Goal: Find specific page/section: Find specific page/section

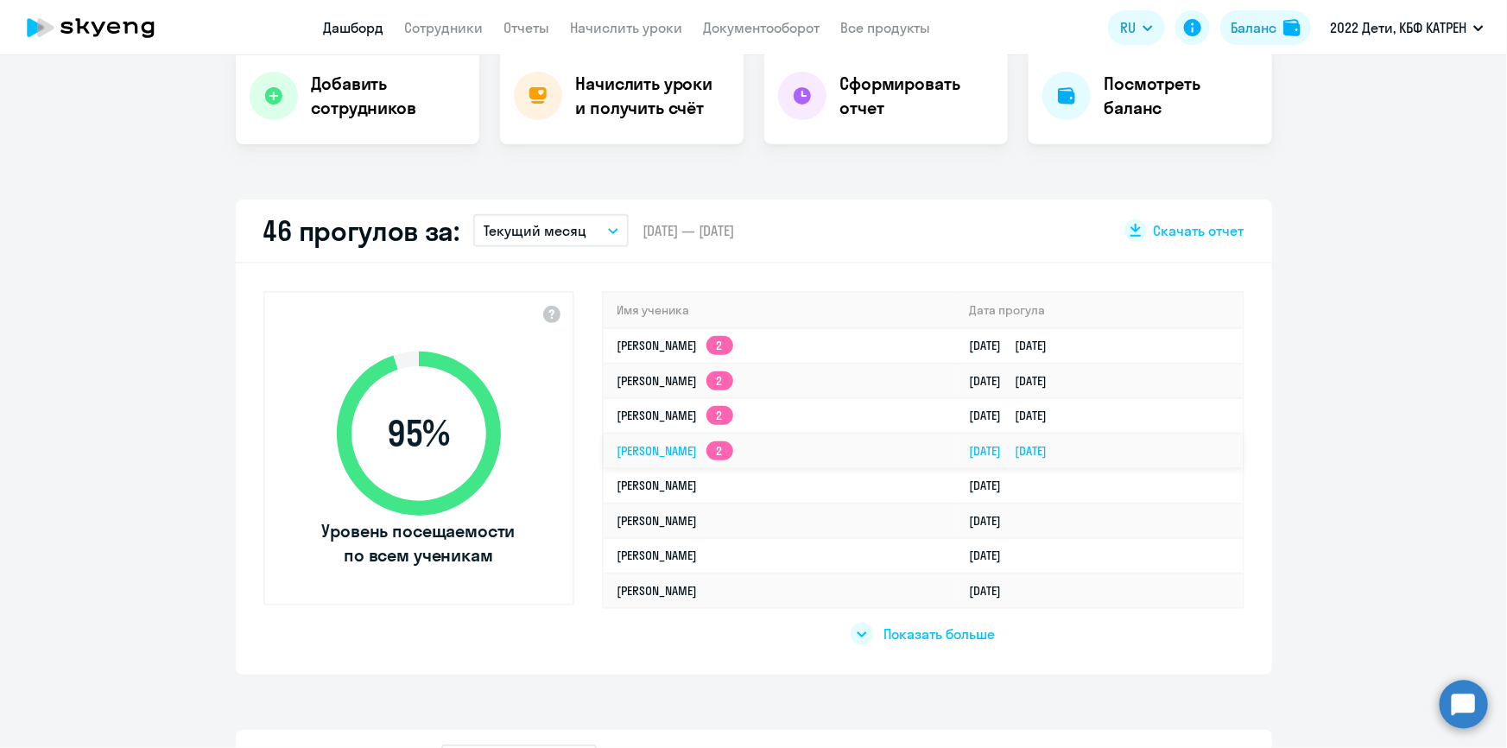
scroll to position [392, 0]
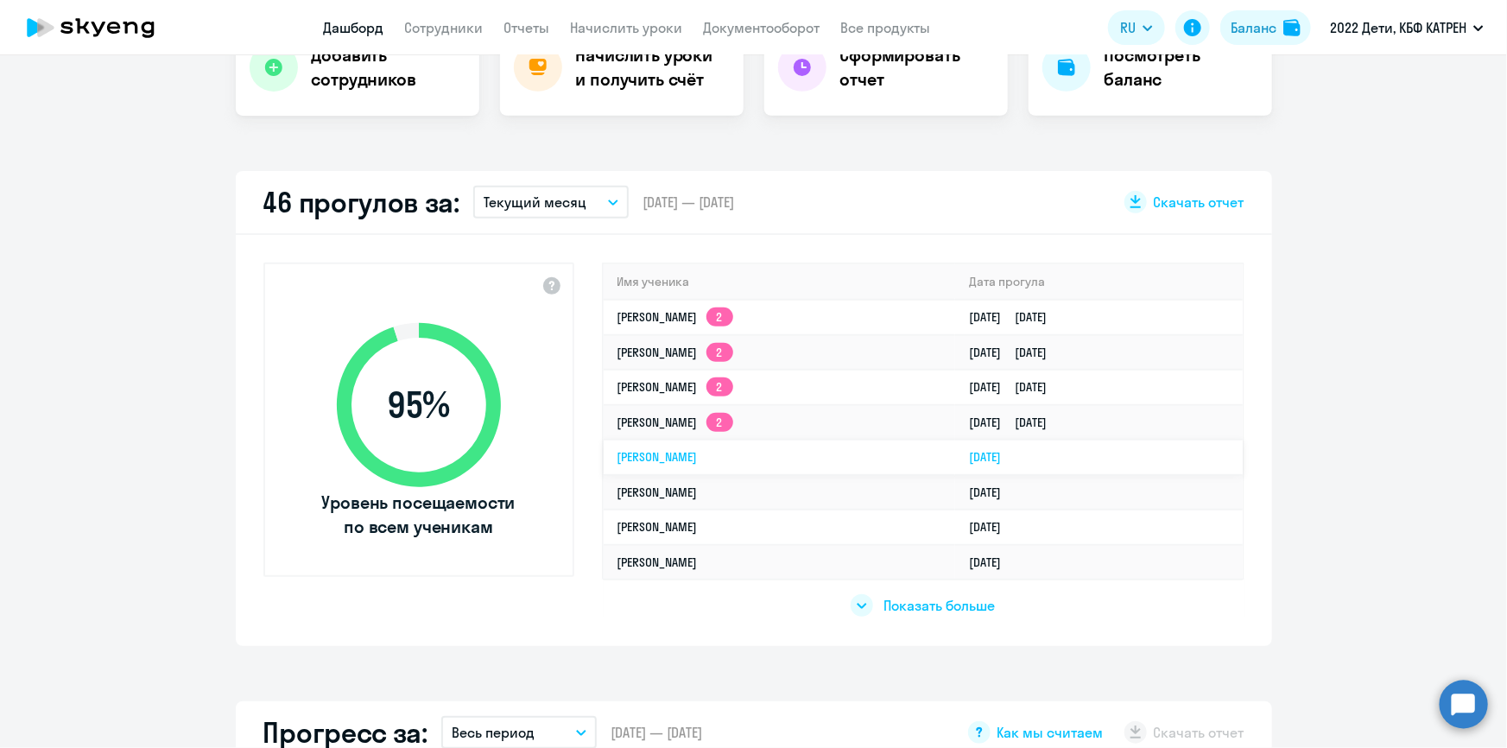
select select "30"
click at [898, 606] on span "Показать больше" at bounding box center [938, 605] width 111 height 19
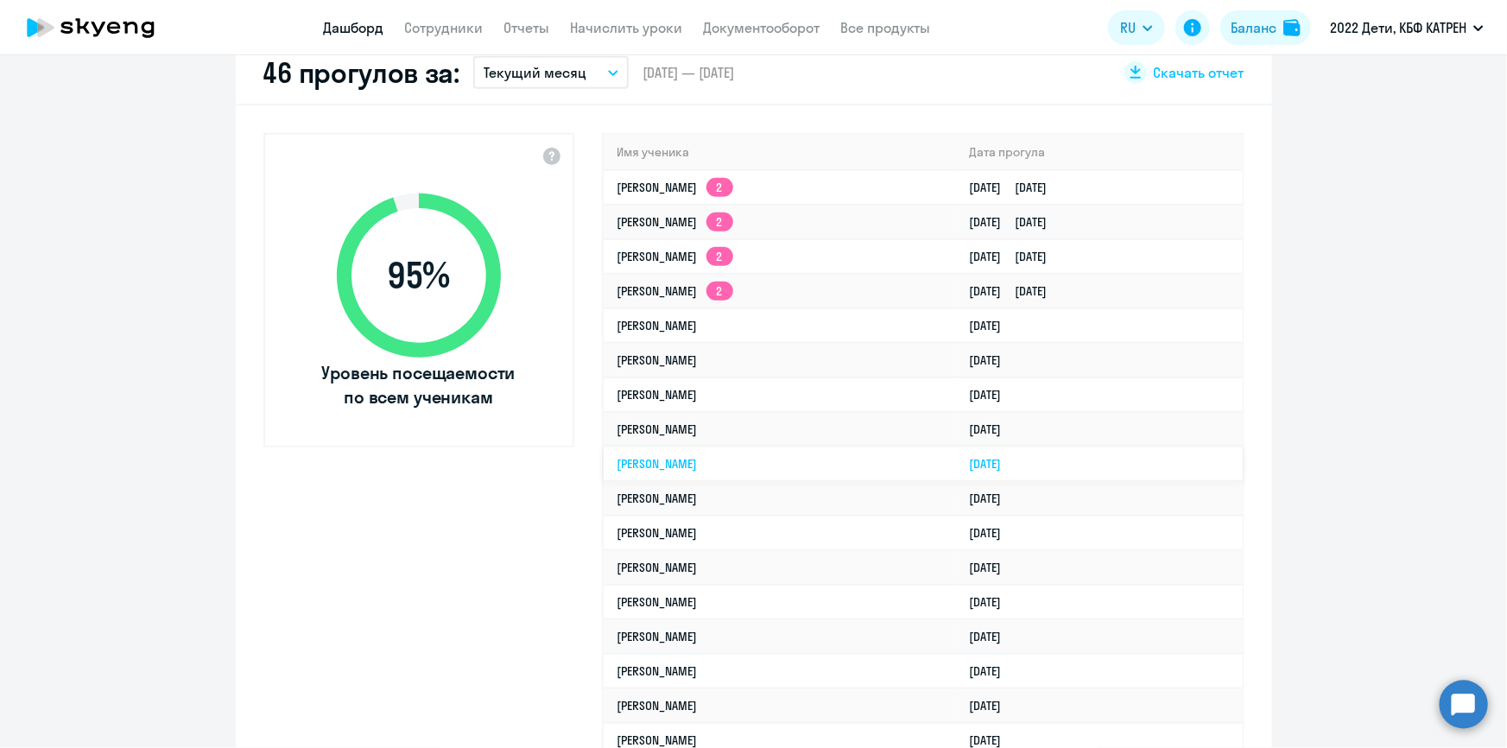
scroll to position [549, 0]
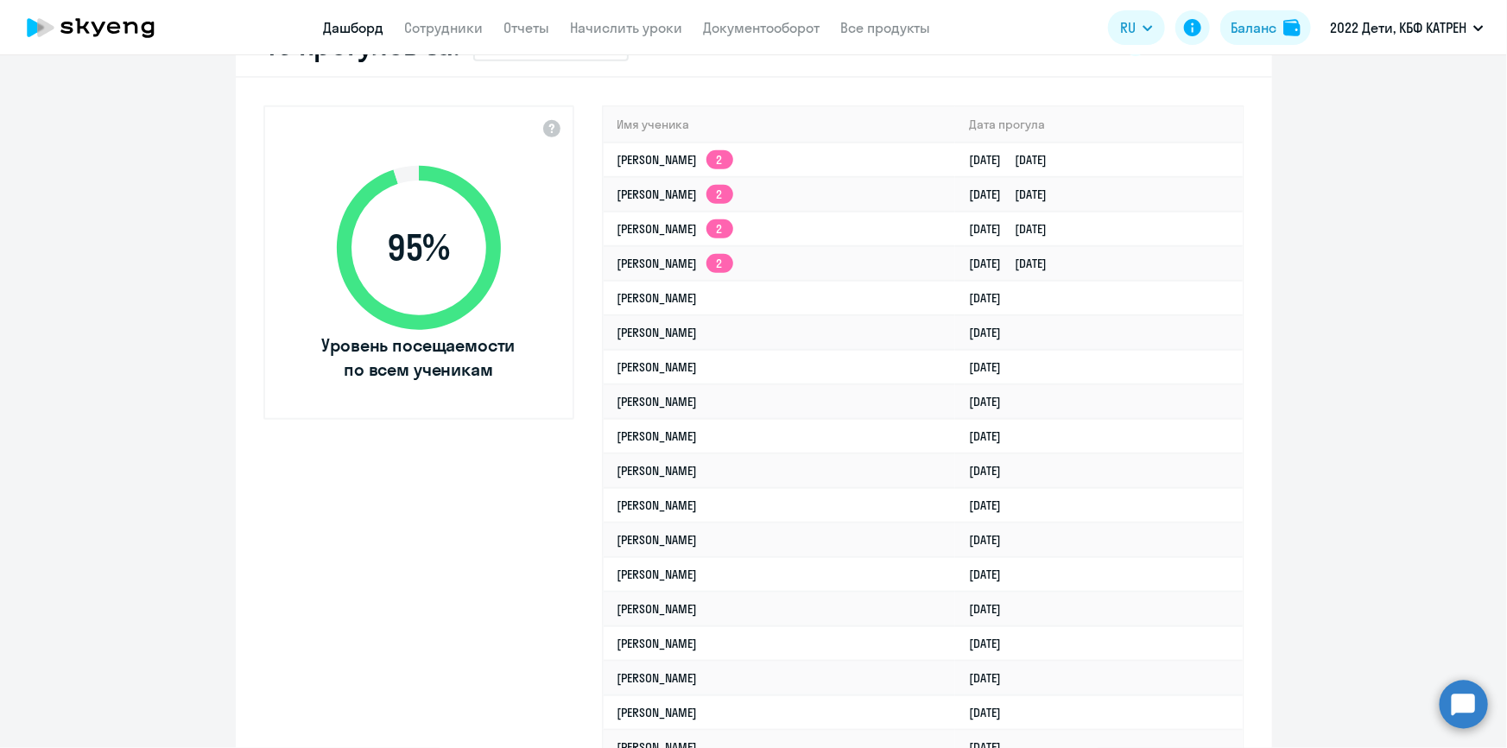
click at [1466, 710] on circle at bounding box center [1463, 703] width 48 height 48
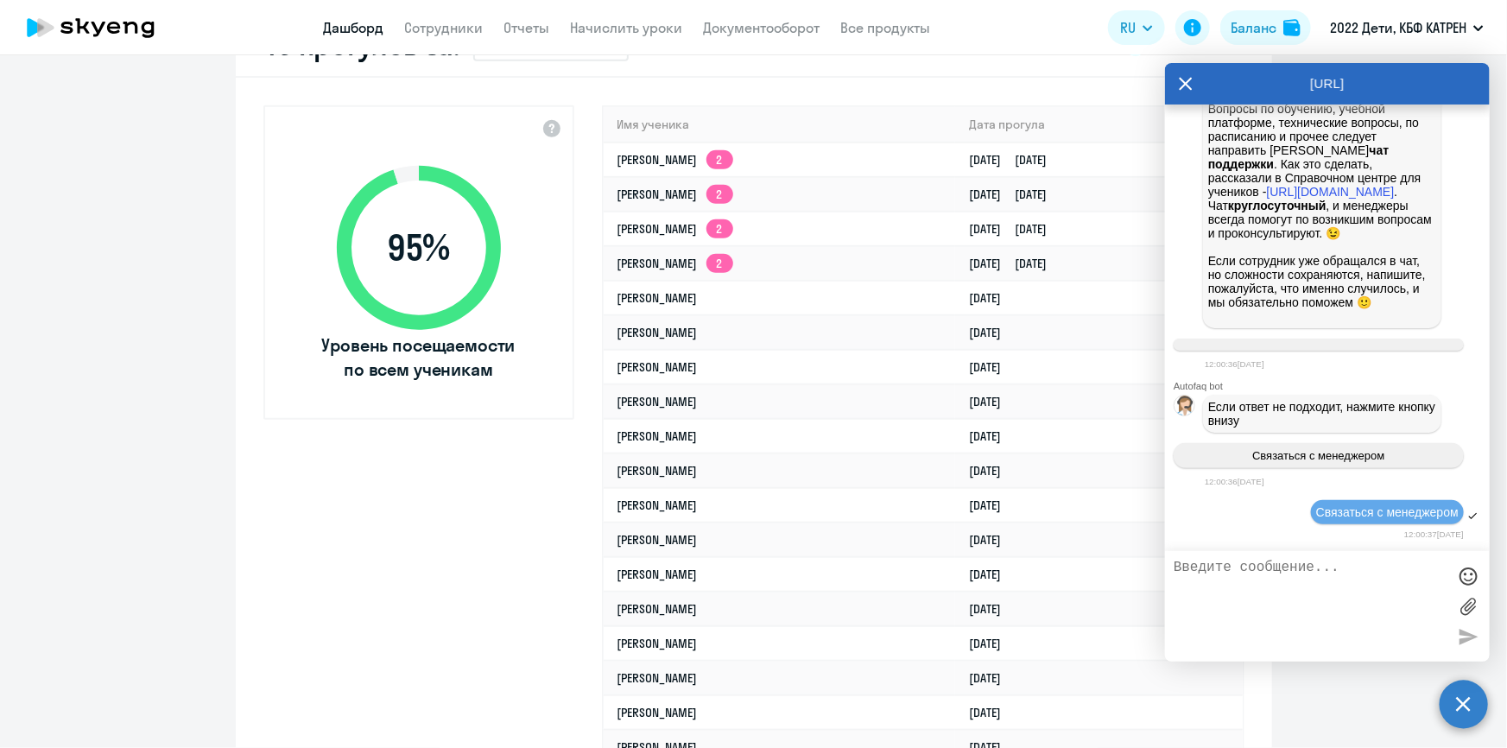
scroll to position [76397, 0]
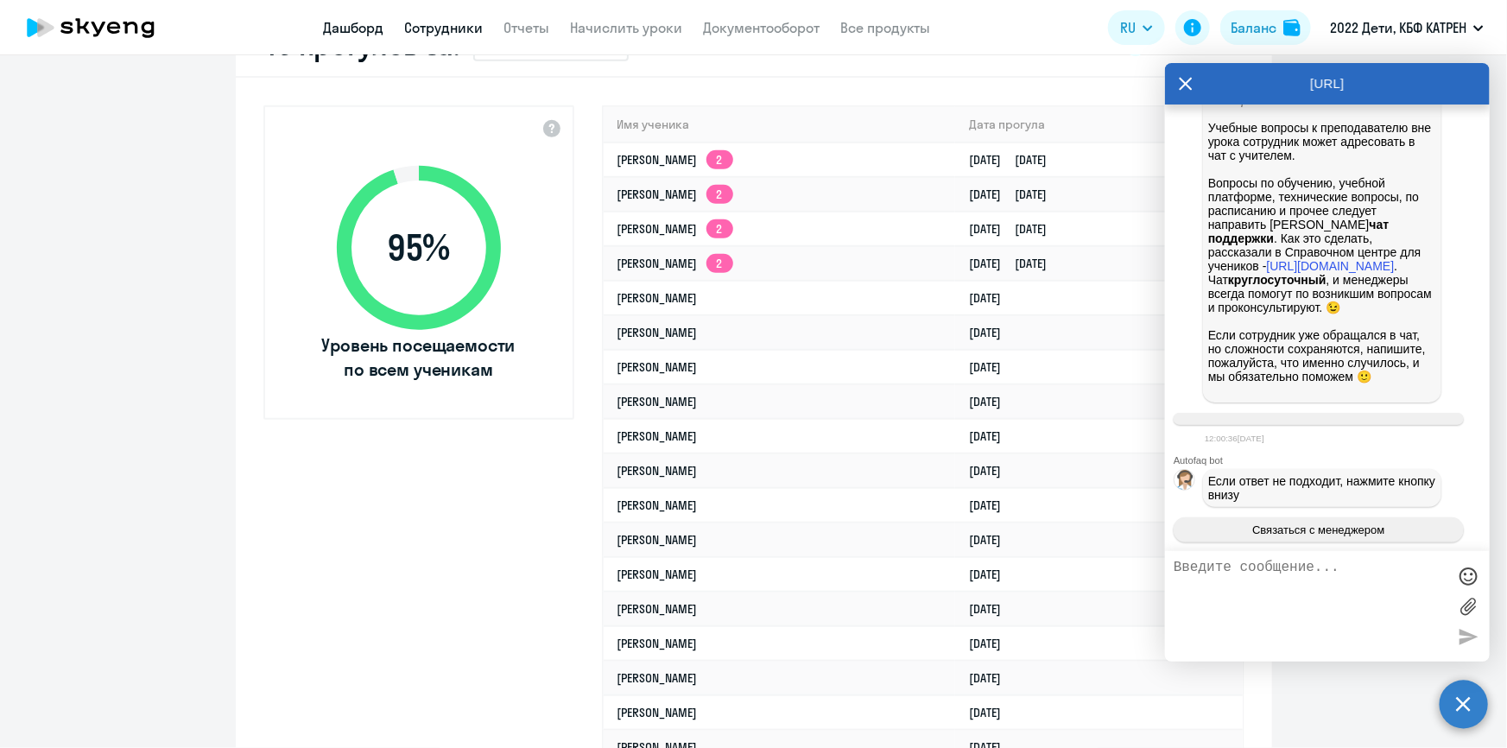
click at [457, 35] on link "Сотрудники" at bounding box center [444, 27] width 79 height 17
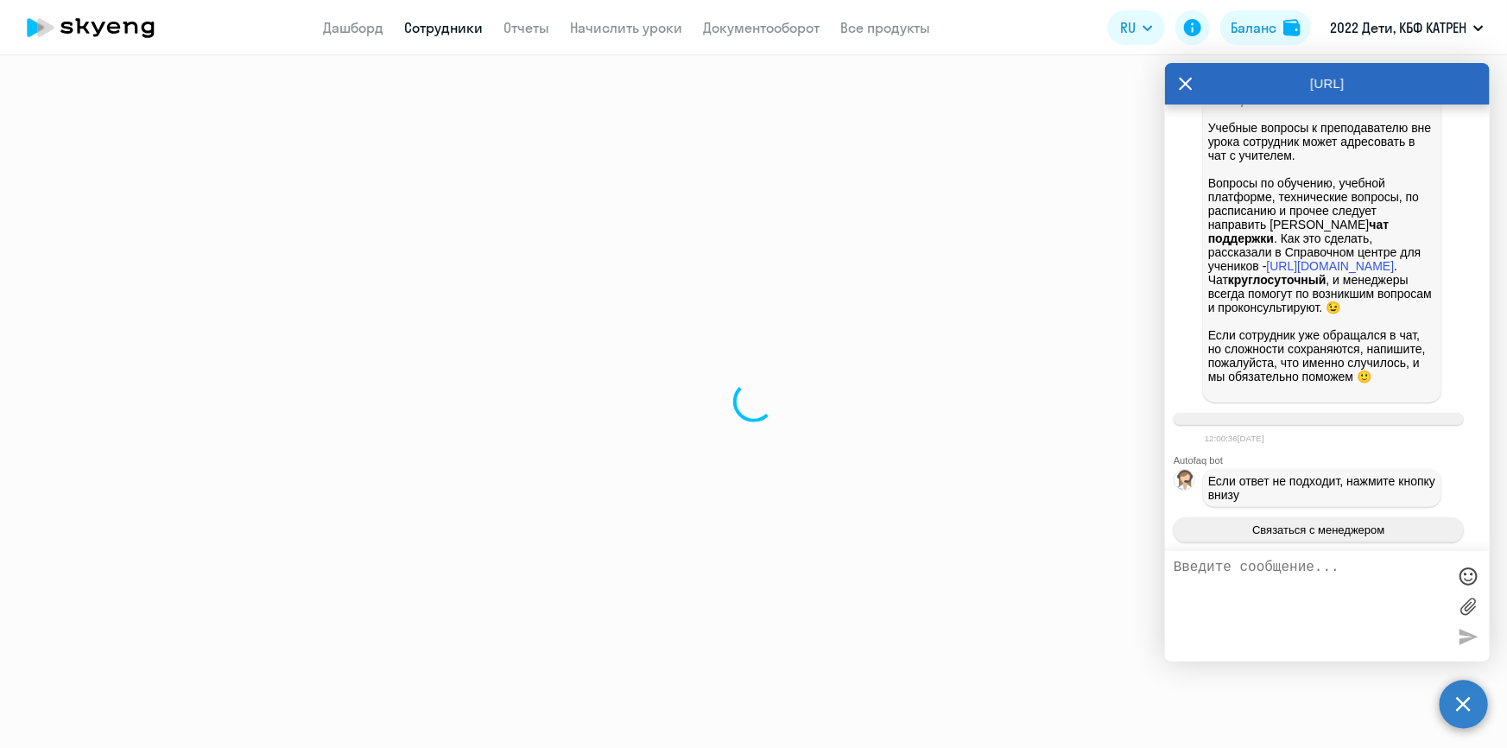
select select "30"
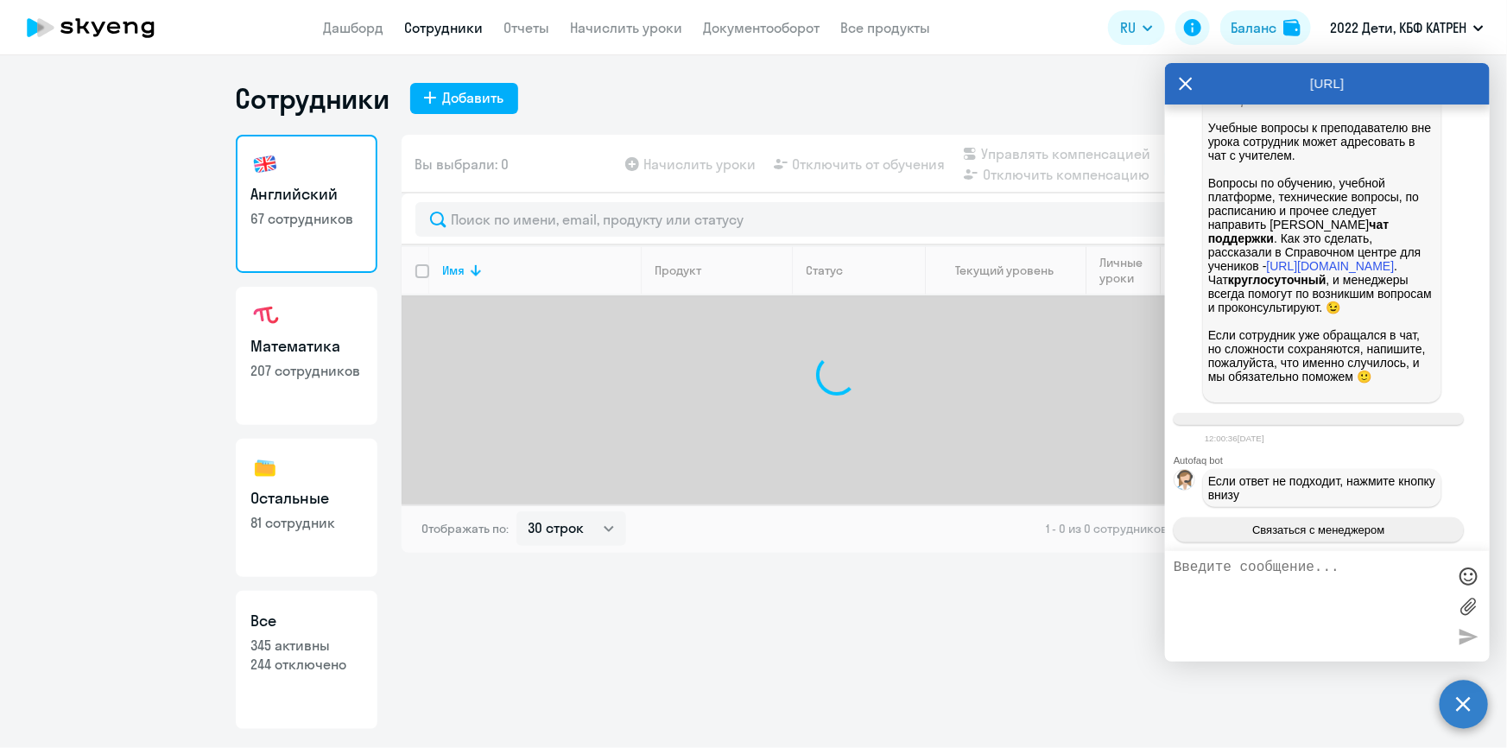
click at [325, 636] on p "345 активны" at bounding box center [306, 644] width 111 height 19
select select "30"
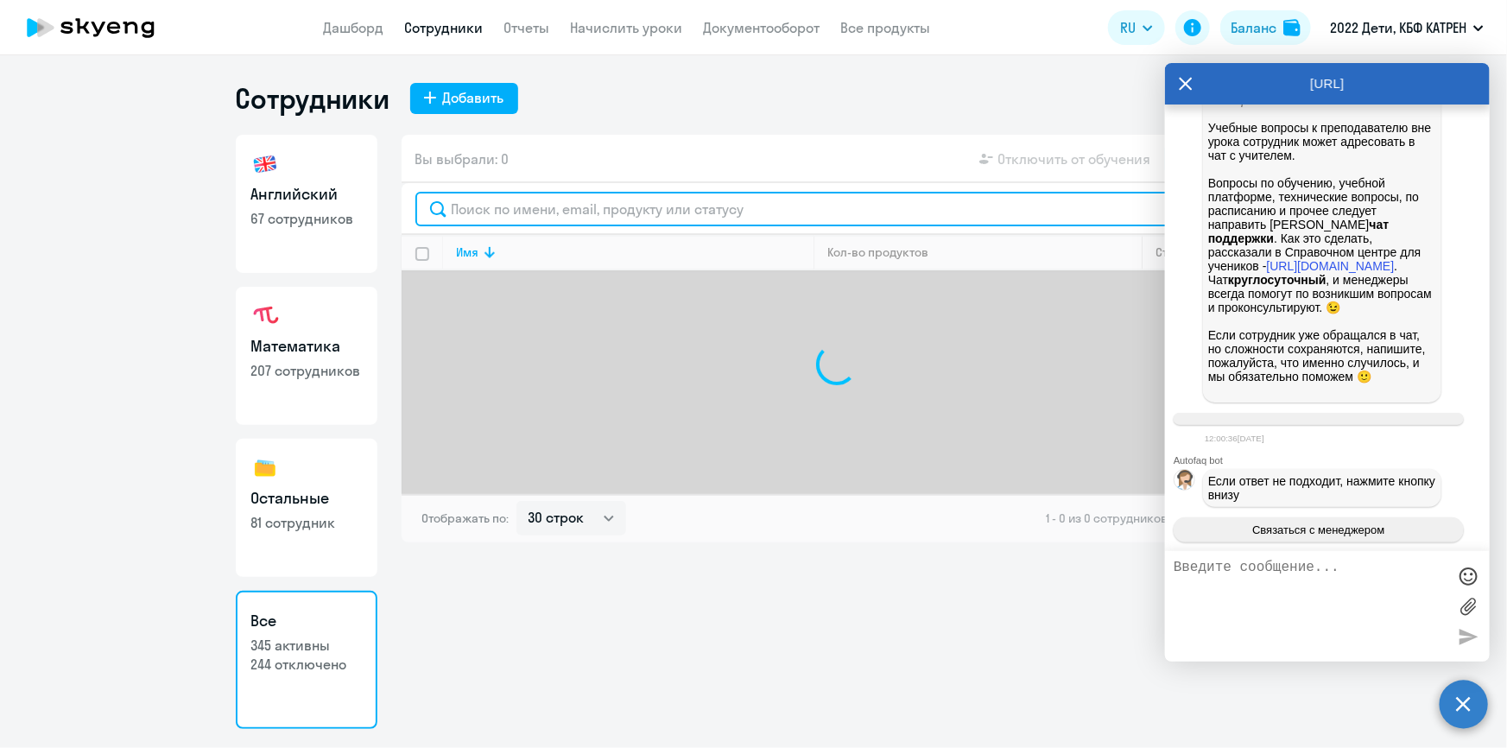
click at [522, 207] on input "text" at bounding box center [836, 209] width 843 height 35
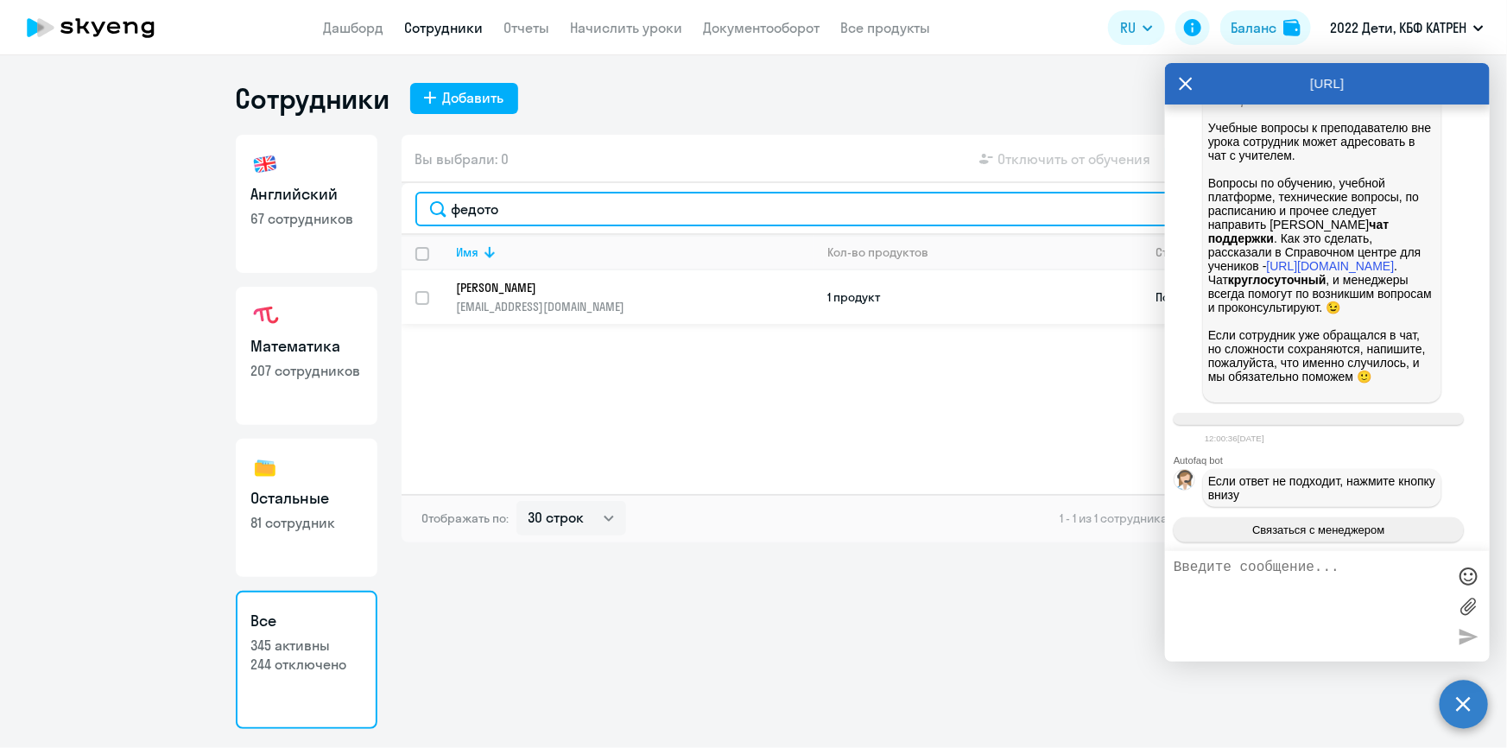
type input "федото"
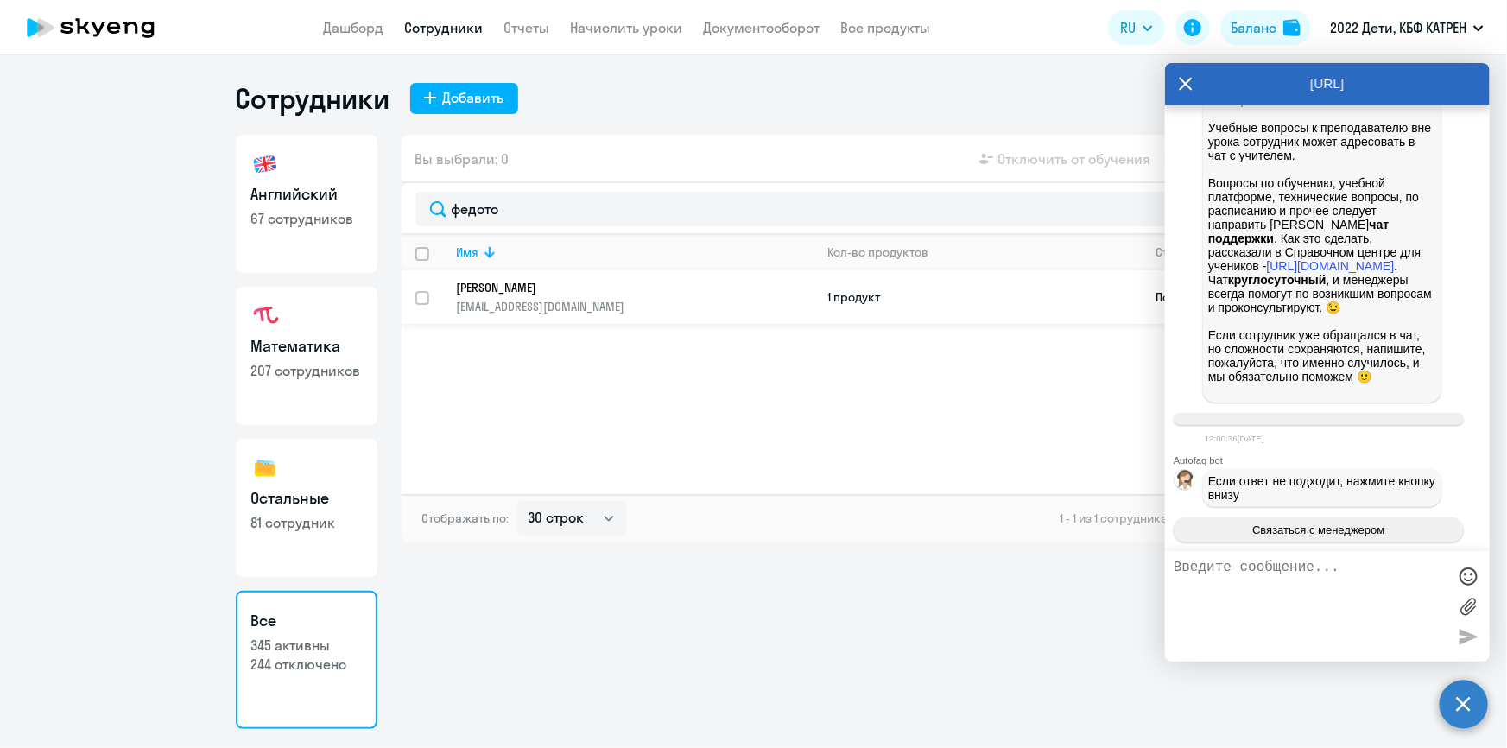
click at [563, 282] on p "[PERSON_NAME]" at bounding box center [623, 288] width 333 height 16
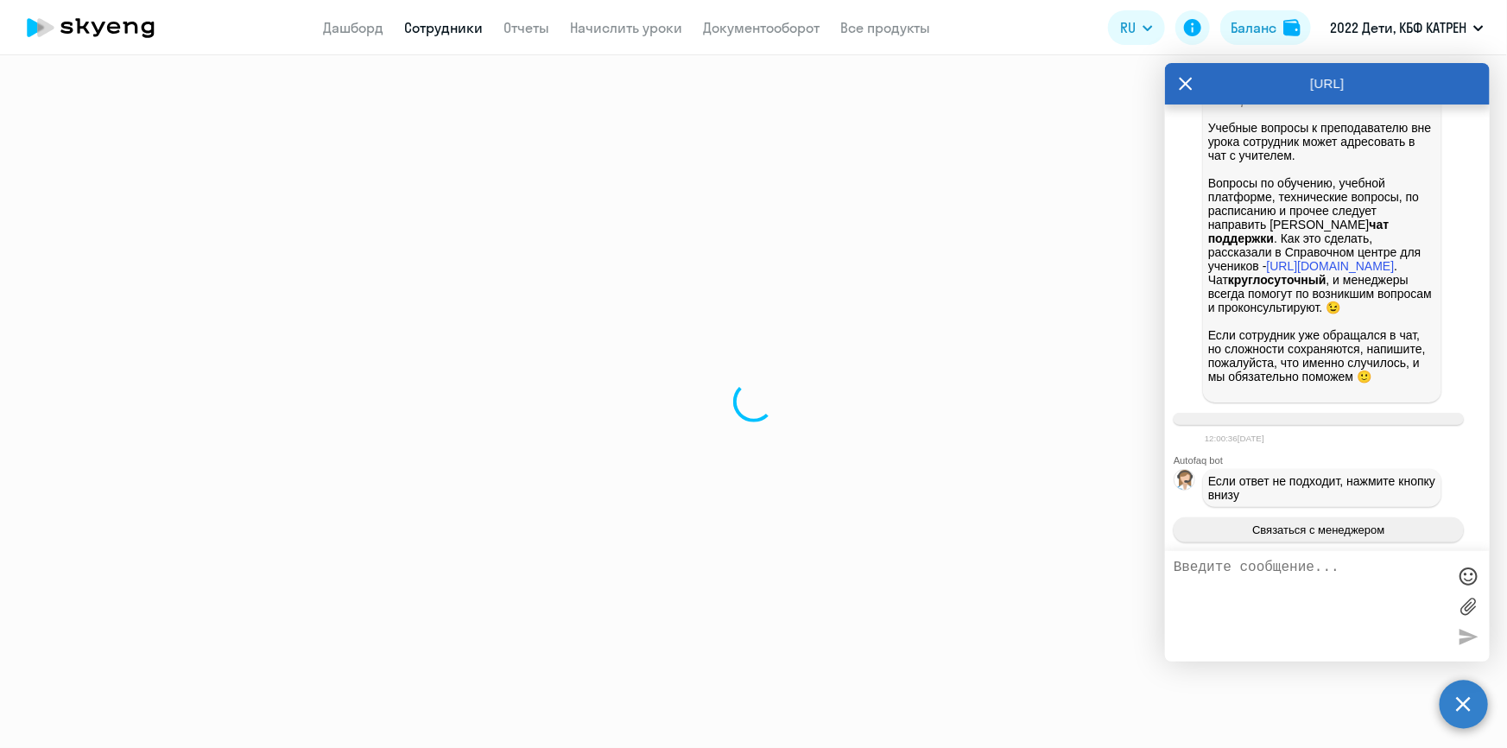
select select "english"
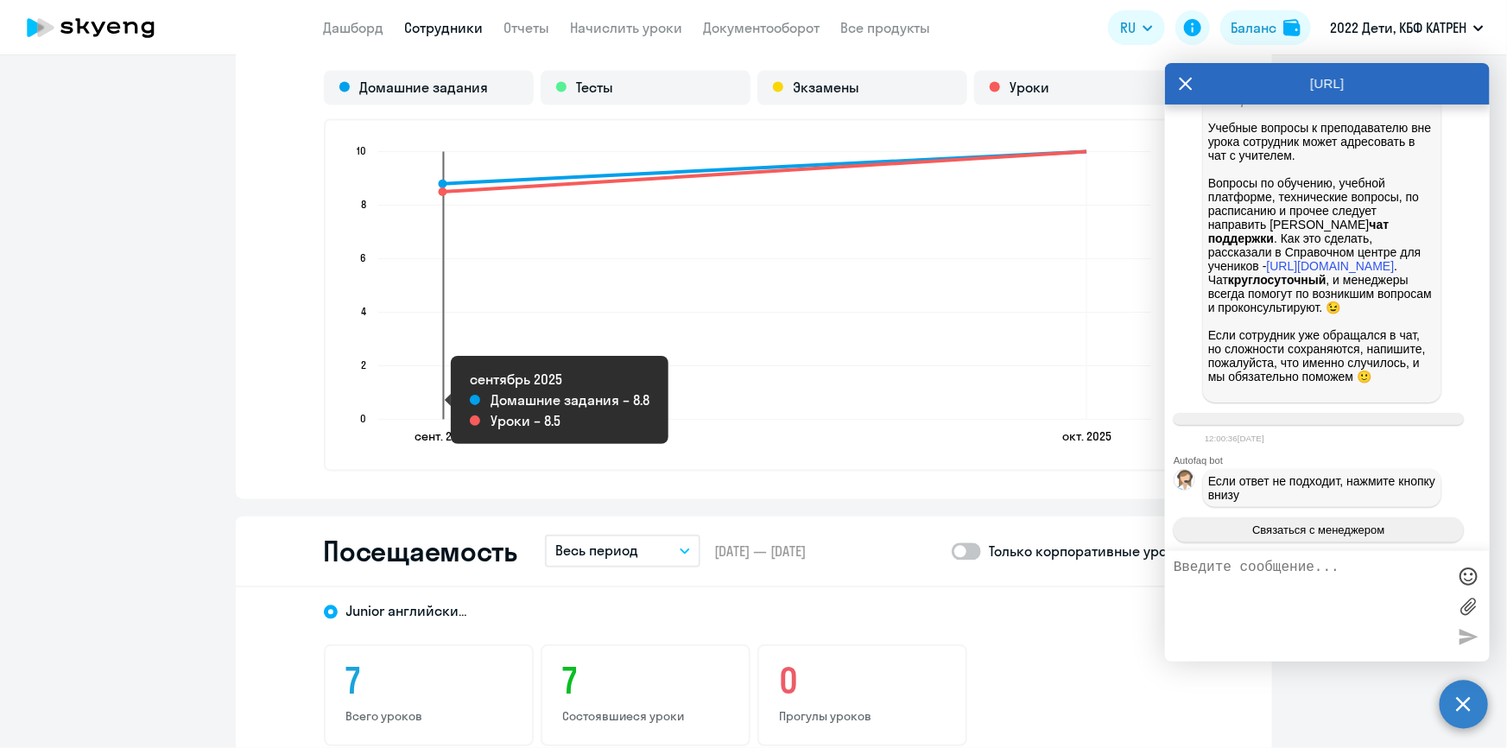
scroll to position [1727, 0]
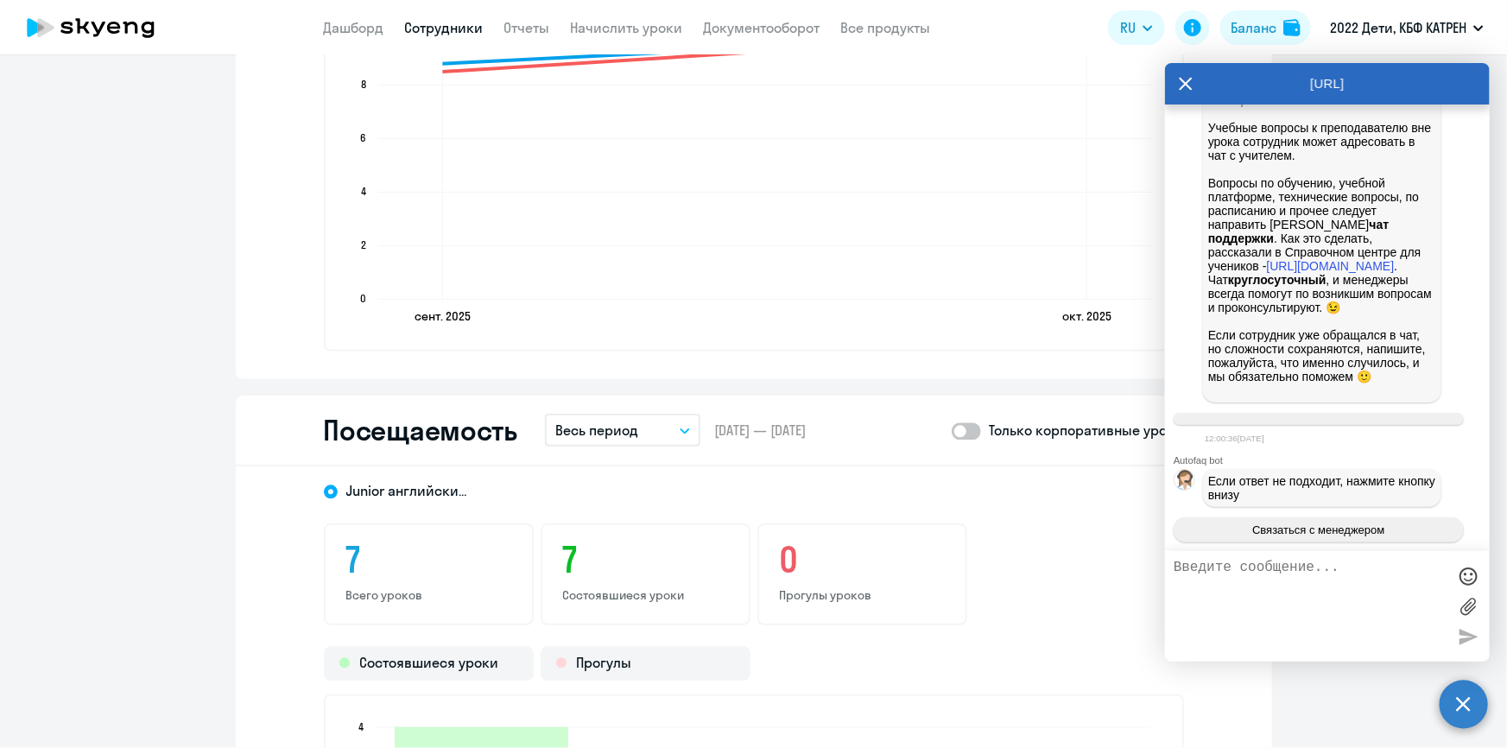
select select "30"
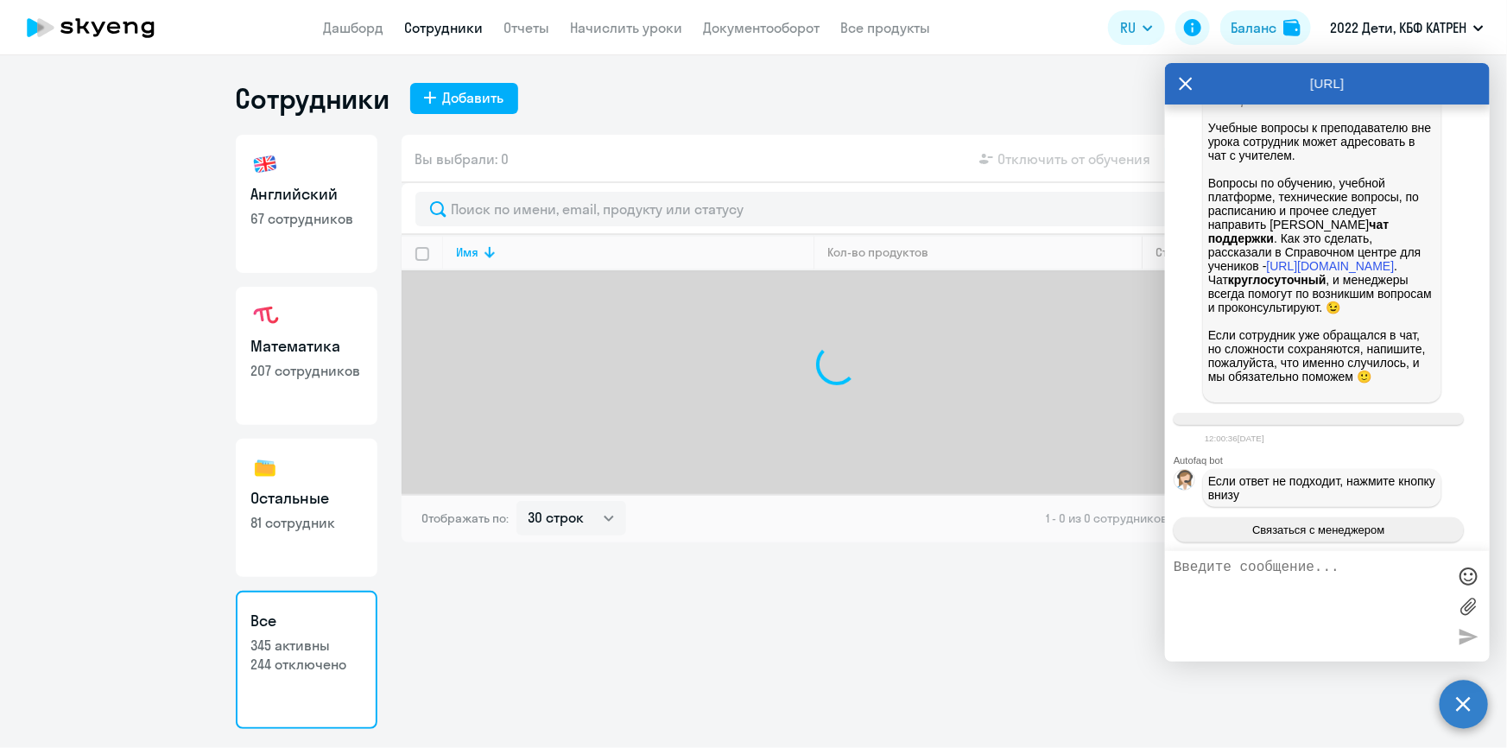
click at [1183, 81] on icon at bounding box center [1185, 84] width 13 height 13
